Goal: Task Accomplishment & Management: Use online tool/utility

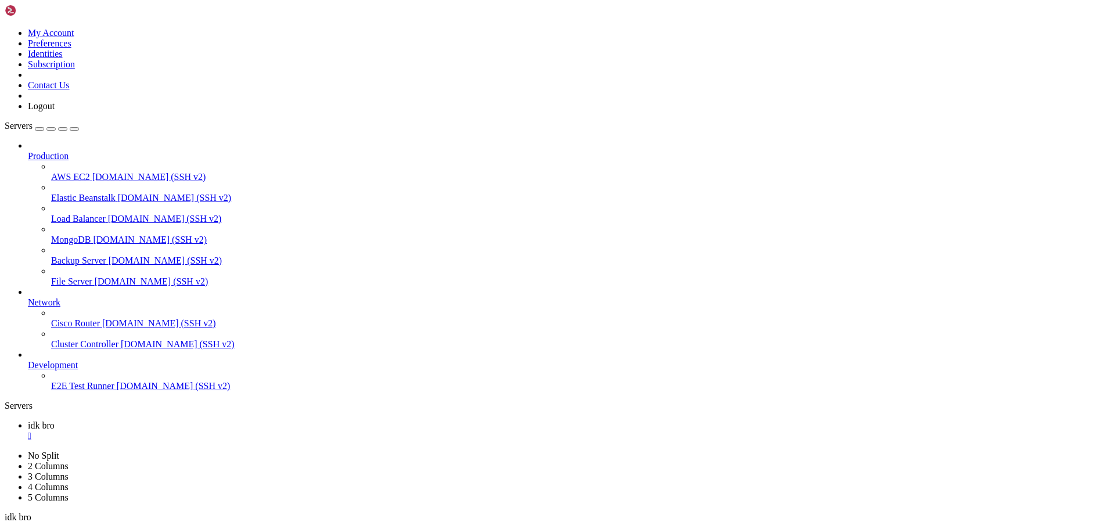
scroll to position [5, 1]
click at [202, 431] on div "" at bounding box center [569, 436] width 1083 height 10
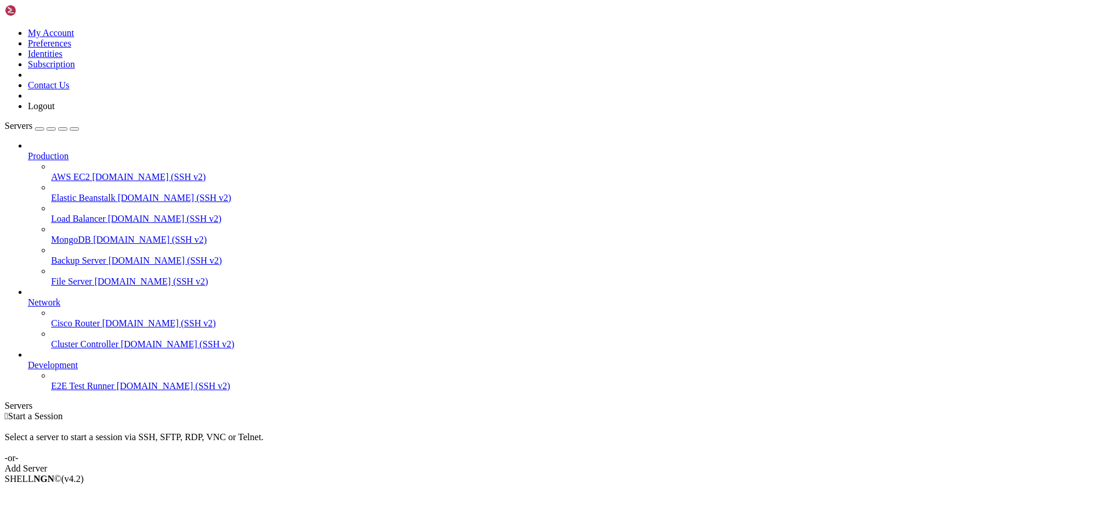
click at [656, 464] on link "Add Server" at bounding box center [558, 469] width 1106 height 10
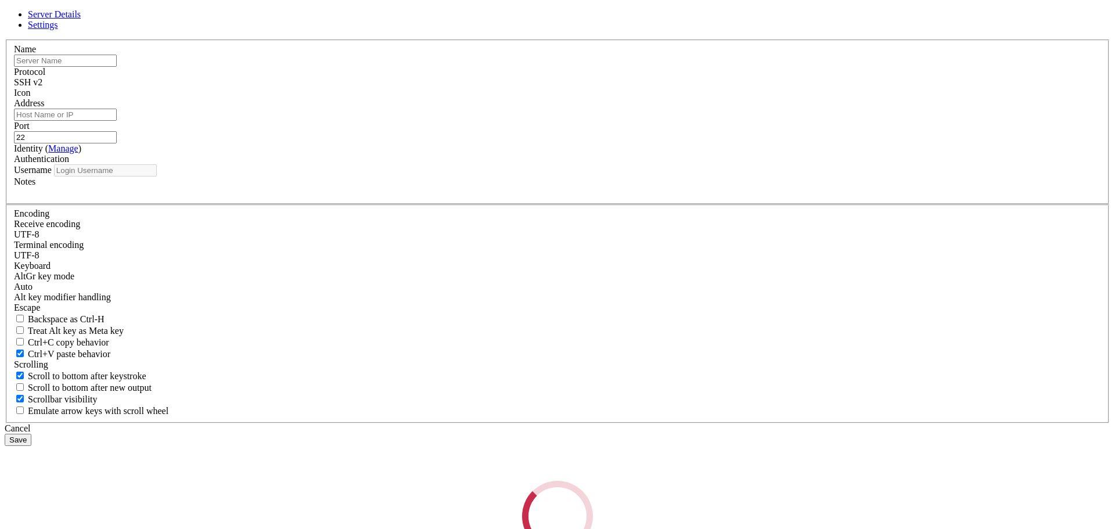
type input "root-172-26-6-7"
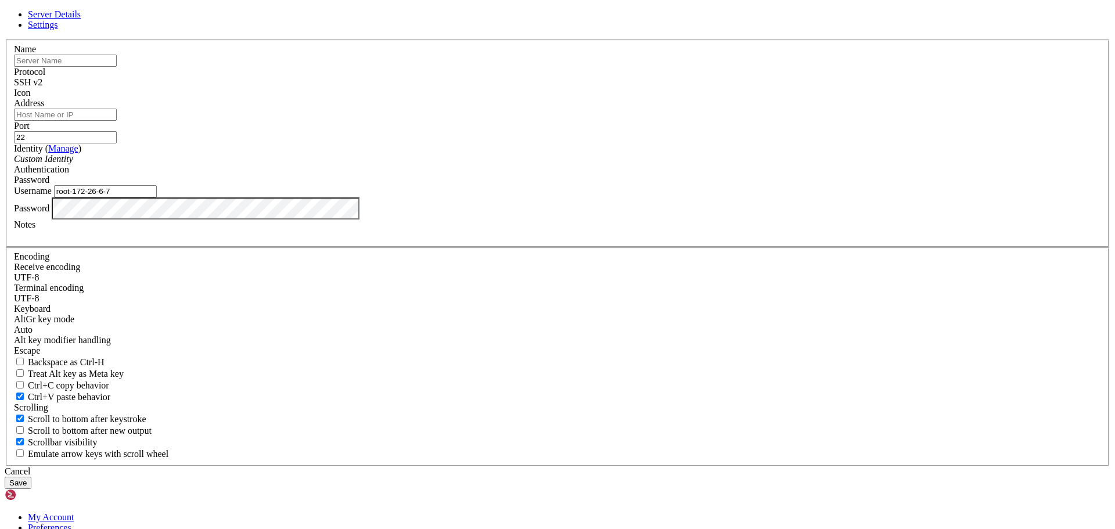
click at [644, 88] on div "Protocol SSH v2" at bounding box center [557, 77] width 1087 height 21
click at [117, 143] on input "22" at bounding box center [65, 137] width 103 height 12
type input "2"
type input "1274"
click at [117, 67] on input "text" at bounding box center [65, 61] width 103 height 12
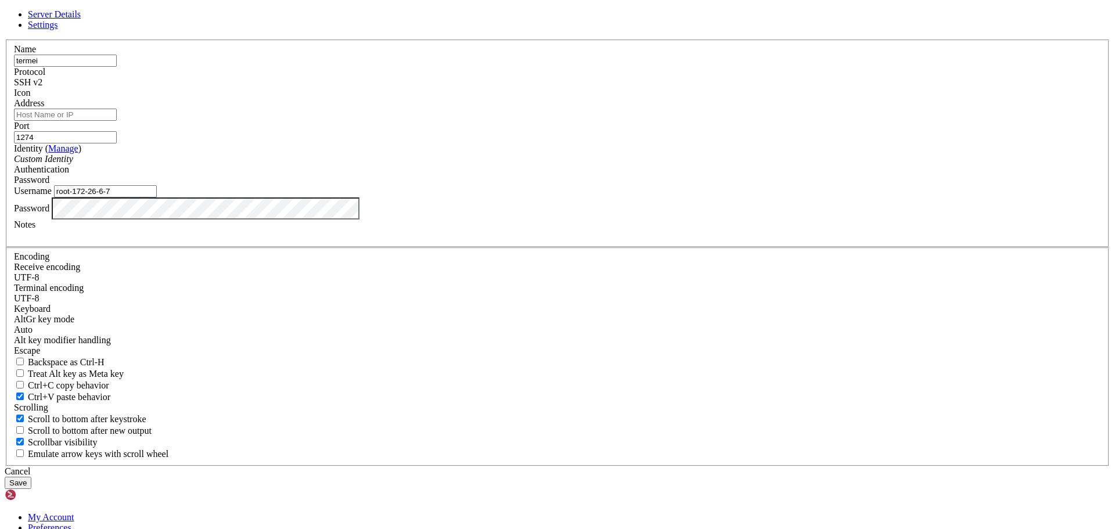
type input "termei"
click at [117, 121] on input "t" at bounding box center [65, 115] width 103 height 12
type input "[DOMAIN_NAME]"
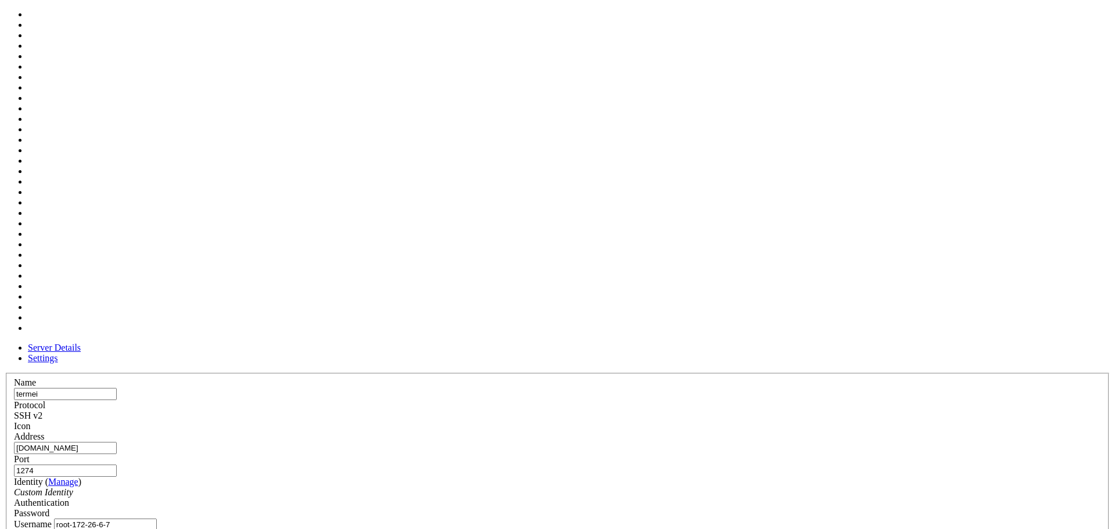
click at [680, 432] on div at bounding box center [557, 432] width 1087 height 0
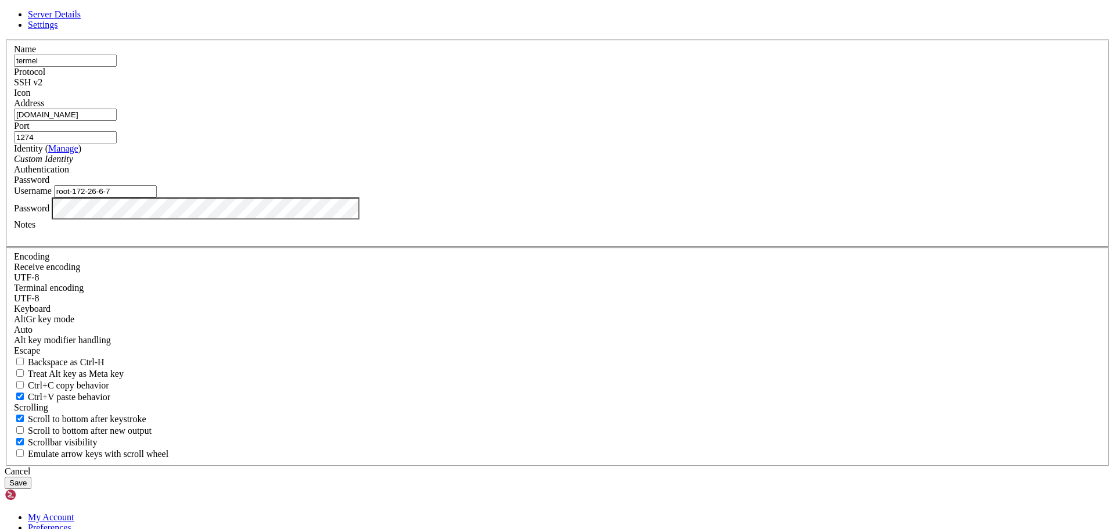
click at [157, 197] on input "root-172-26-6-7" at bounding box center [105, 191] width 103 height 12
paste input "0-0-128-130"
type input "root-10-0-128-130"
click at [31, 477] on button "Save" at bounding box center [18, 483] width 27 height 12
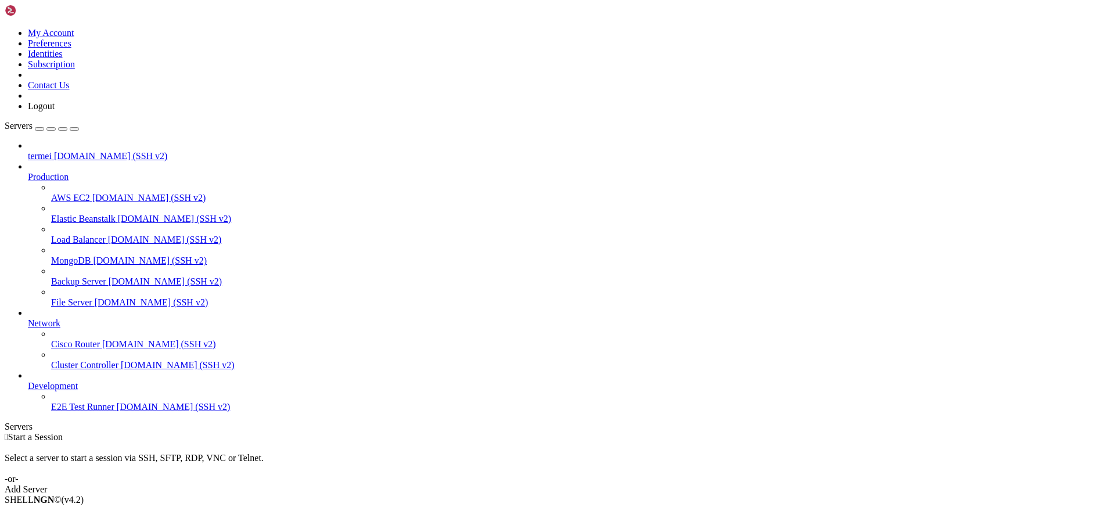
click at [137, 360] on div at bounding box center [581, 355] width 1060 height 10
click at [80, 151] on span "[DOMAIN_NAME] (SSH v2)" at bounding box center [111, 156] width 114 height 10
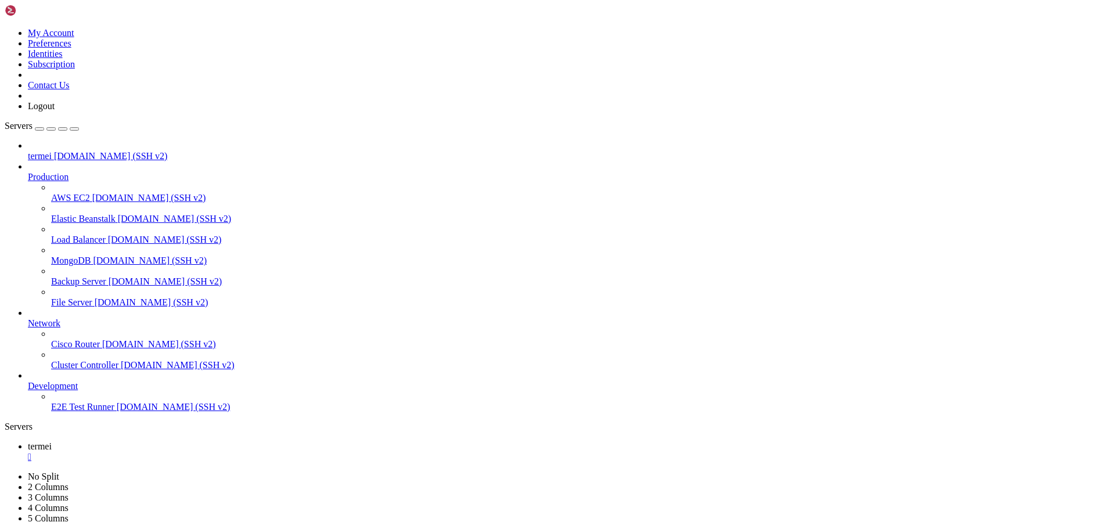
scroll to position [0, 0]
